Goal: Check status: Check status

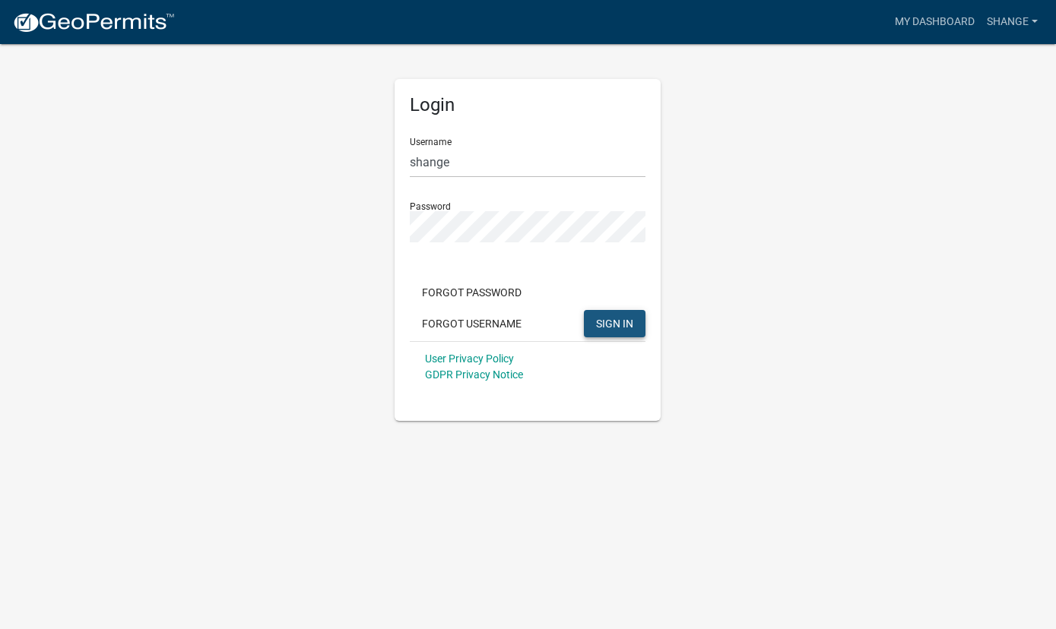
click at [608, 325] on span "SIGN IN" at bounding box center [614, 323] width 37 height 12
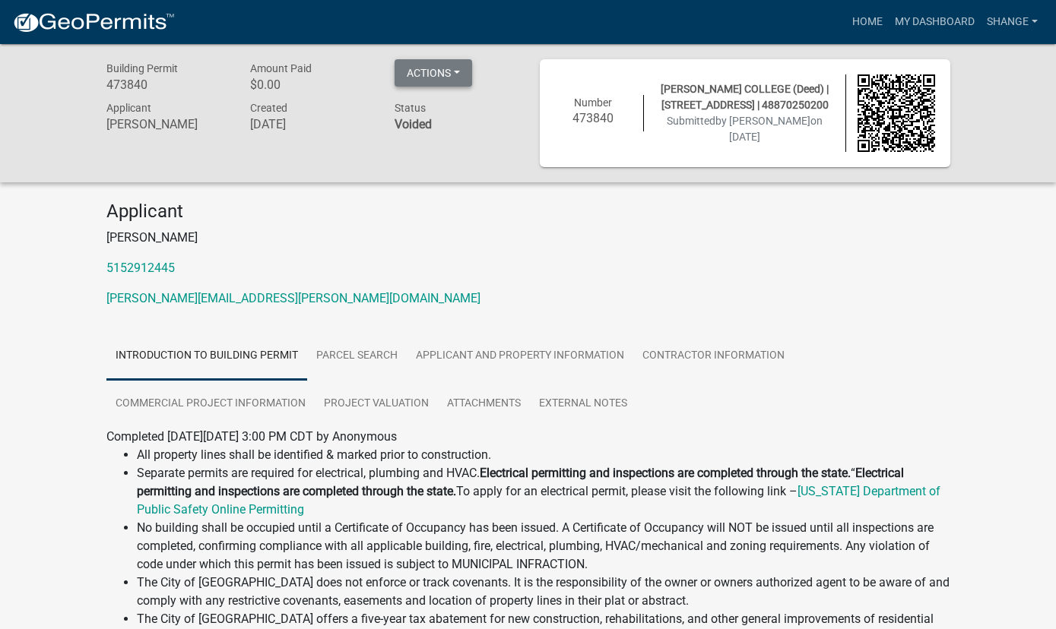
click at [448, 69] on button "Actions" at bounding box center [433, 72] width 78 height 27
click at [497, 151] on div "Building Permit 473840 Amount Paid $0.00 Actions Printer Friendly Applicant Luc…" at bounding box center [311, 113] width 433 height 108
